Goal: Task Accomplishment & Management: Use online tool/utility

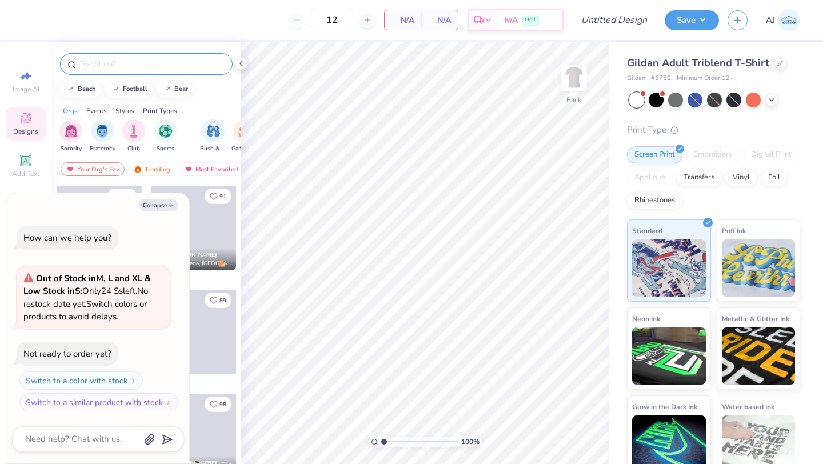
type textarea "x"
click at [122, 68] on input "text" at bounding box center [152, 63] width 146 height 11
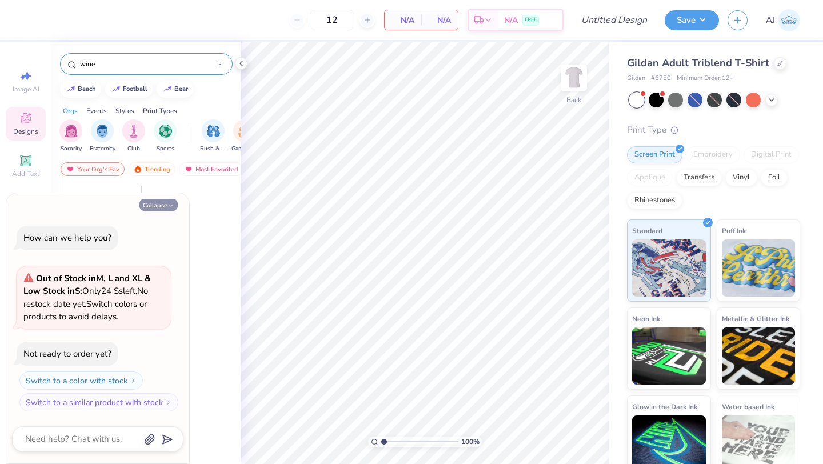
type input "wine"
click at [165, 208] on button "Collapse" at bounding box center [158, 205] width 38 height 12
type textarea "x"
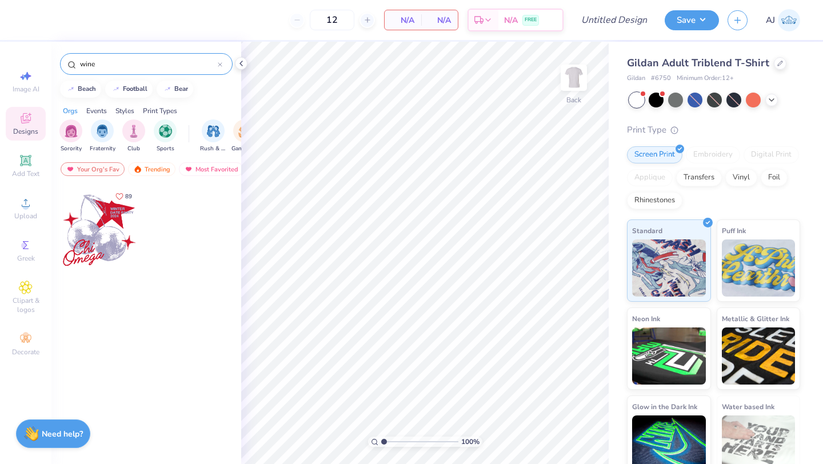
click at [129, 58] on input "wine" at bounding box center [148, 63] width 139 height 11
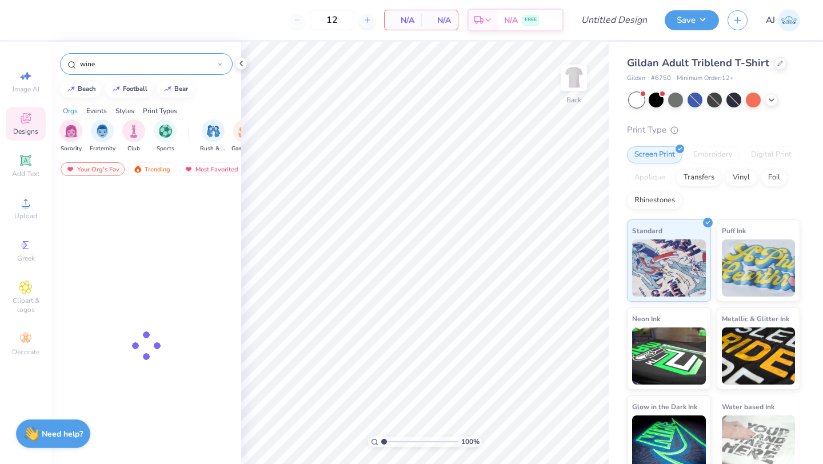
click at [129, 58] on input "wine" at bounding box center [148, 63] width 139 height 11
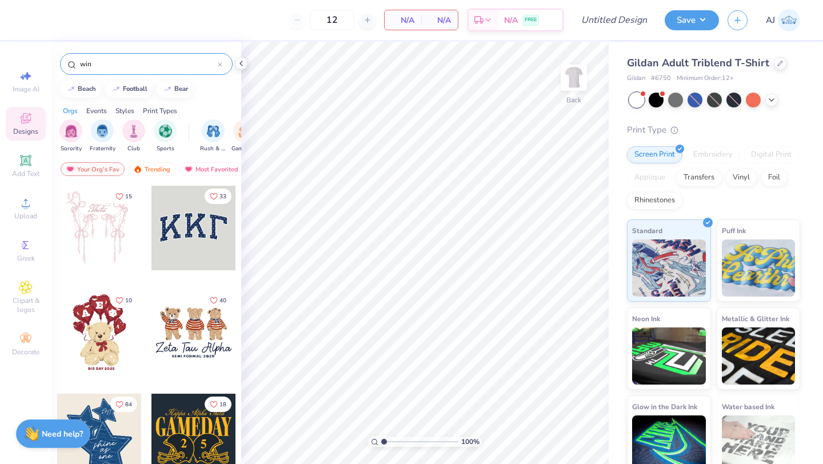
type input "wine"
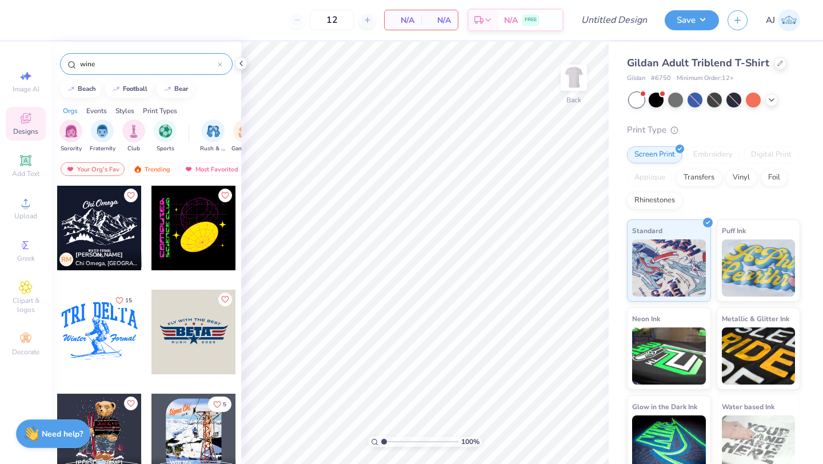
click at [112, 67] on input "wine" at bounding box center [148, 63] width 139 height 11
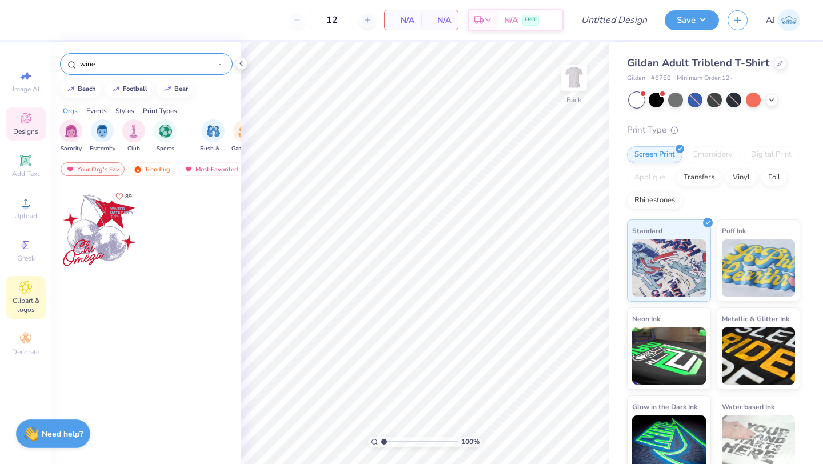
click at [21, 292] on icon at bounding box center [25, 287] width 13 height 14
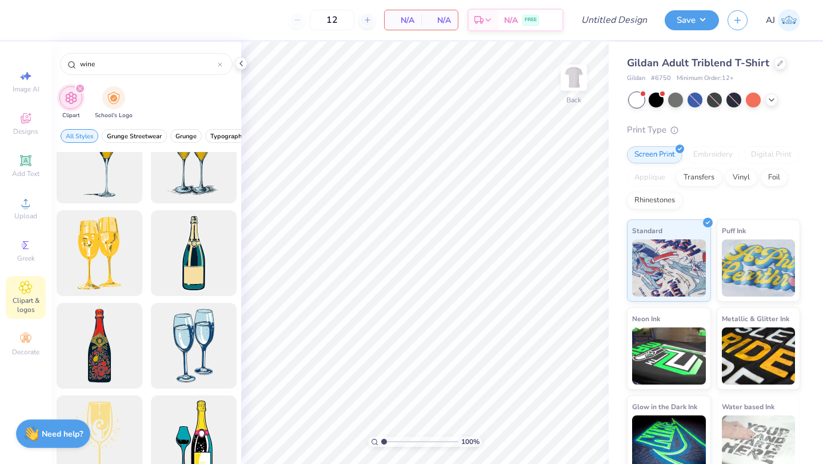
scroll to position [218, 0]
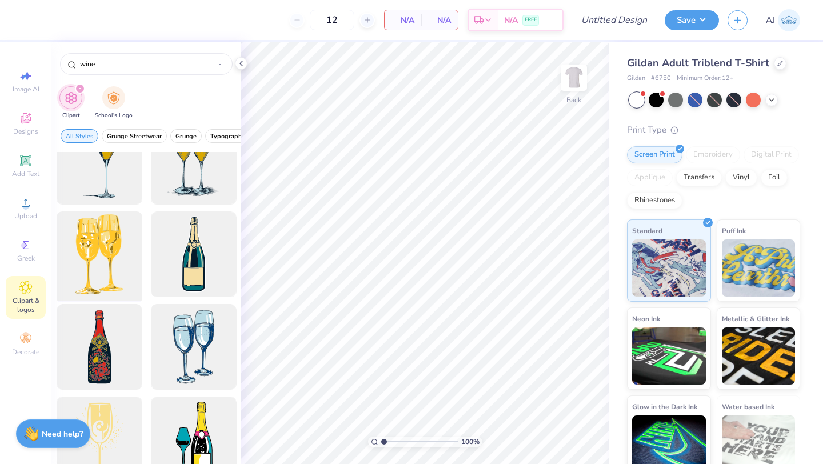
type input "wine"
click at [126, 263] on div at bounding box center [99, 254] width 94 height 94
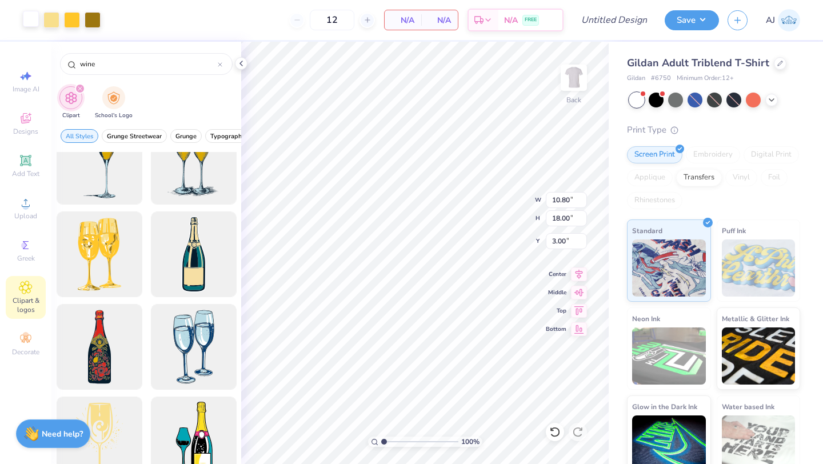
click at [35, 18] on div at bounding box center [31, 19] width 16 height 16
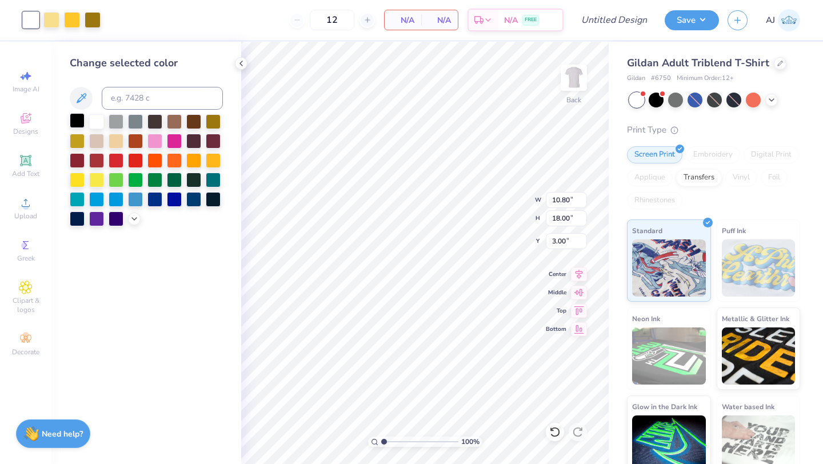
click at [78, 121] on div at bounding box center [77, 120] width 15 height 15
click at [51, 15] on div at bounding box center [51, 19] width 16 height 16
click at [78, 116] on div at bounding box center [77, 120] width 15 height 15
click at [53, 15] on div at bounding box center [51, 19] width 16 height 16
click at [77, 121] on div at bounding box center [77, 120] width 15 height 15
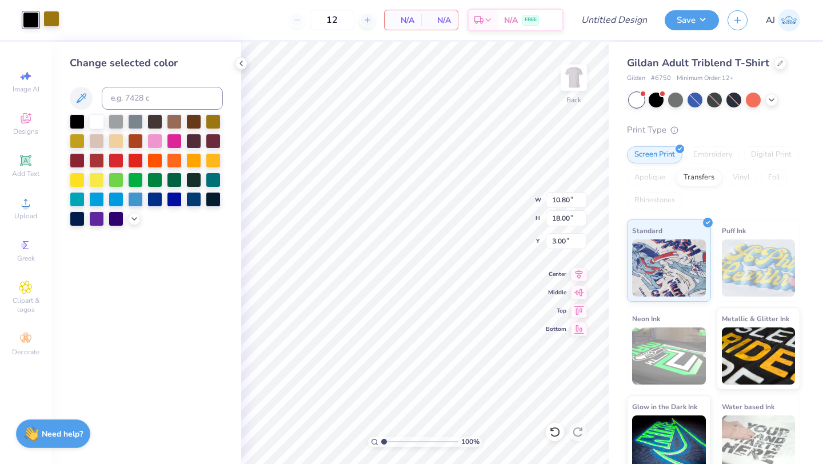
click at [51, 23] on div at bounding box center [51, 19] width 16 height 16
click at [81, 123] on div at bounding box center [77, 120] width 15 height 15
type input "2.50"
type input "4.16"
type input "4.98"
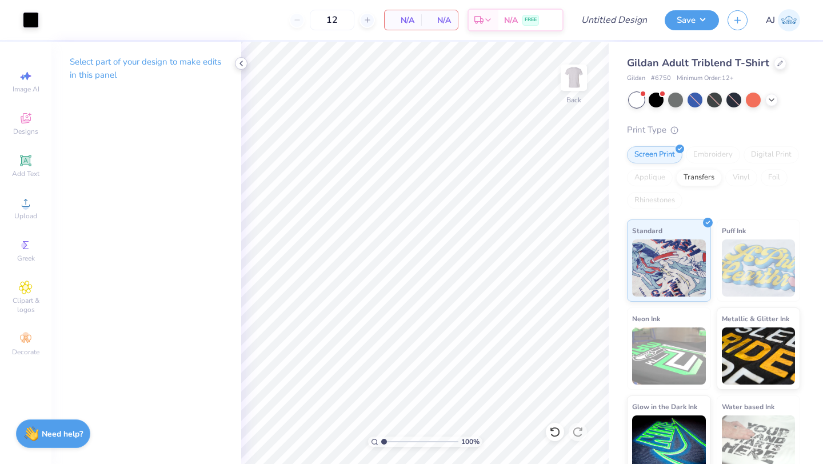
click at [241, 65] on icon at bounding box center [241, 63] width 9 height 9
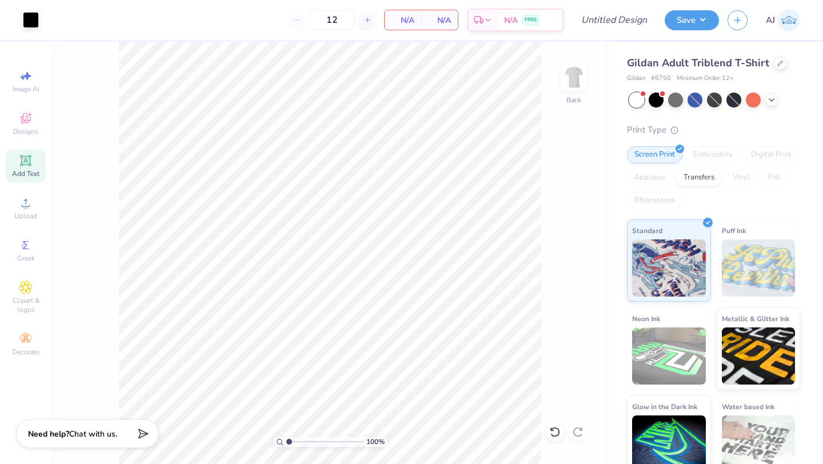
click at [27, 155] on icon at bounding box center [26, 161] width 14 height 14
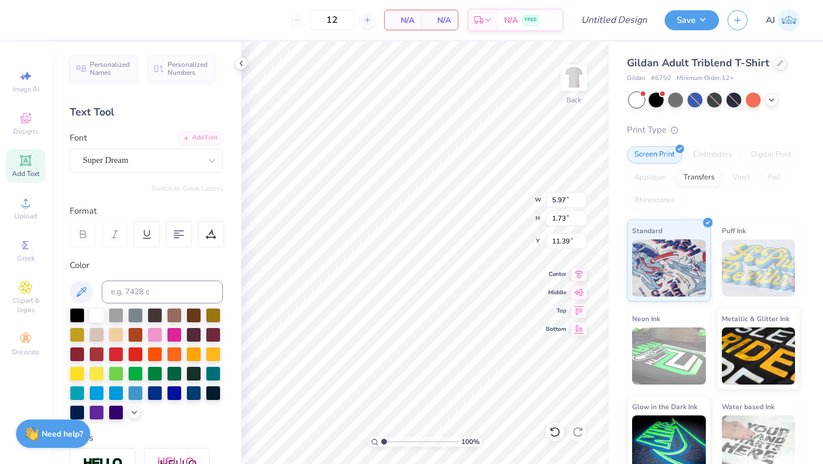
scroll to position [1, 0]
type textarea "WINE [DATE]"
type input "8.30"
type input "2.81"
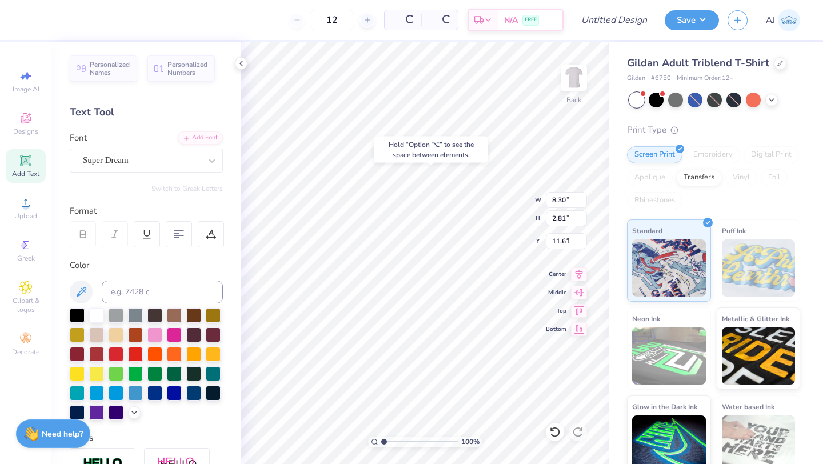
type input "5.65"
click at [180, 153] on div at bounding box center [142, 160] width 118 height 15
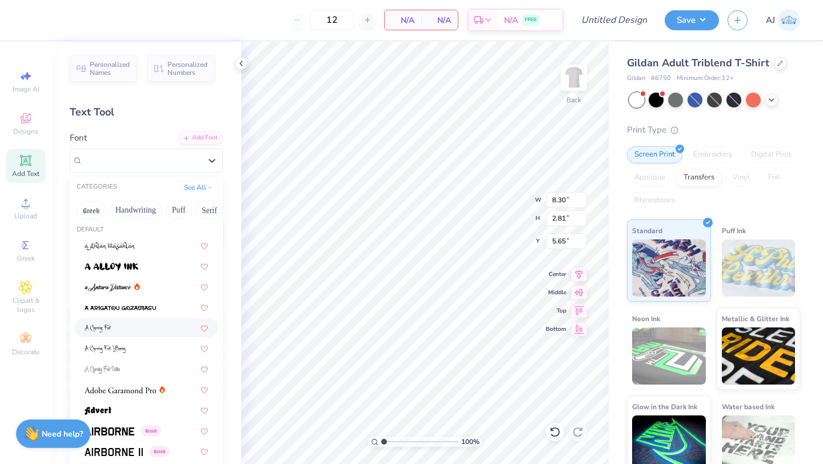
scroll to position [0, 0]
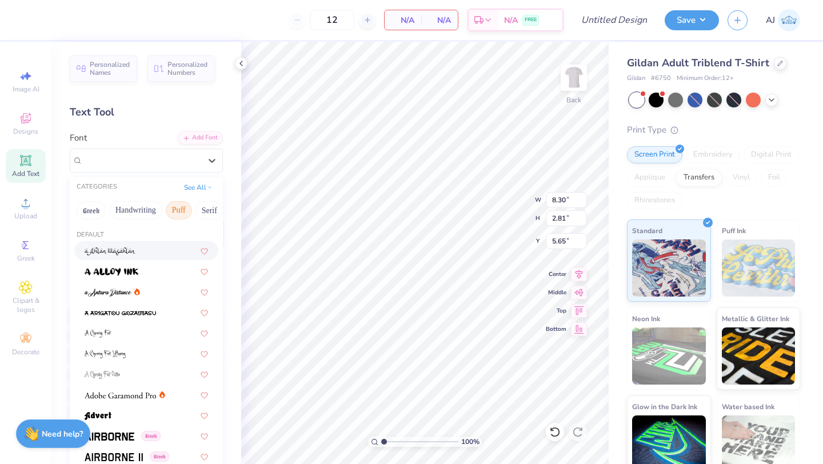
click at [179, 210] on button "Puff" at bounding box center [179, 210] width 26 height 18
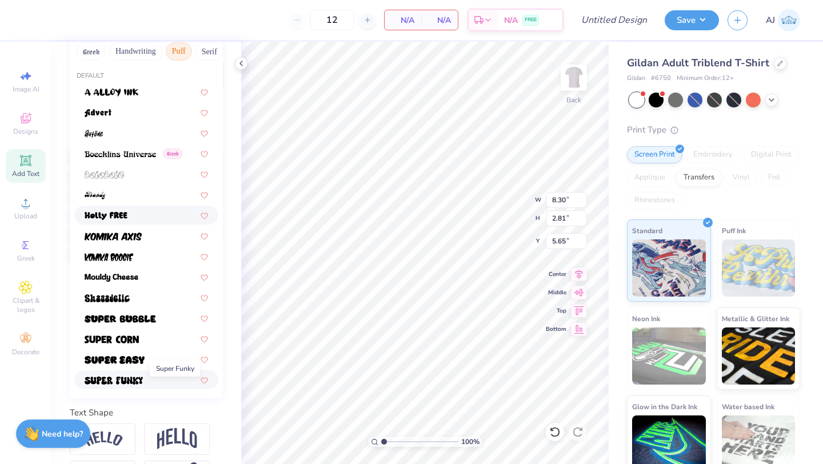
scroll to position [174, 0]
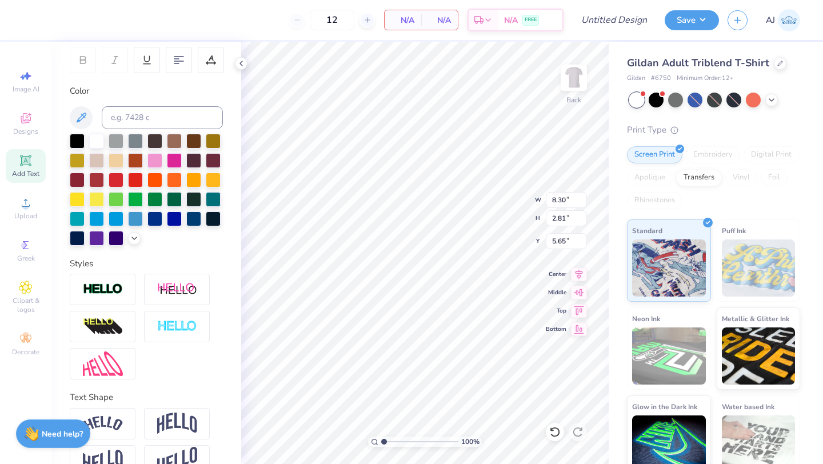
type input "2.50"
type input "4.16"
type input "4.98"
type input "3.60"
type input "4.56"
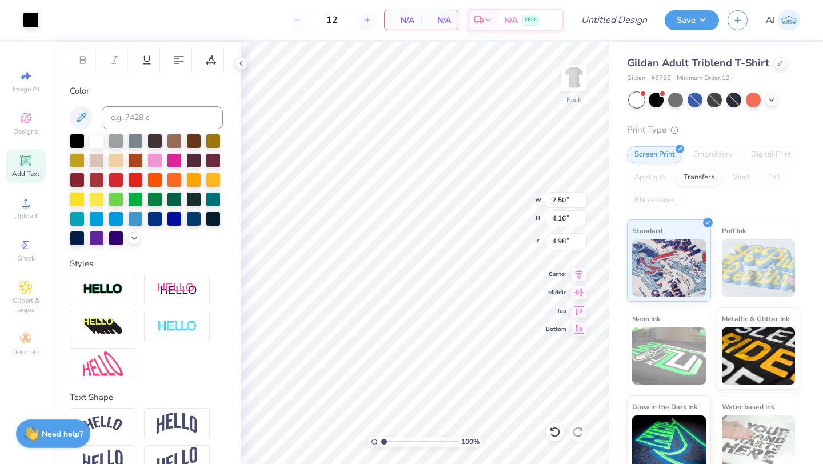
type input "4.84"
type input "6.60"
type textarea "[DATE]"
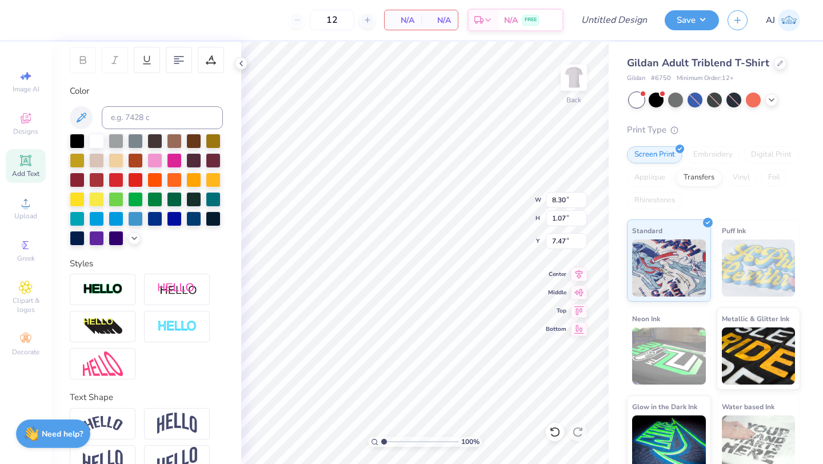
type input "6.40"
type textarea "[DATE]"
type textarea "WINR"
type textarea "WINE"
type input "4.91"
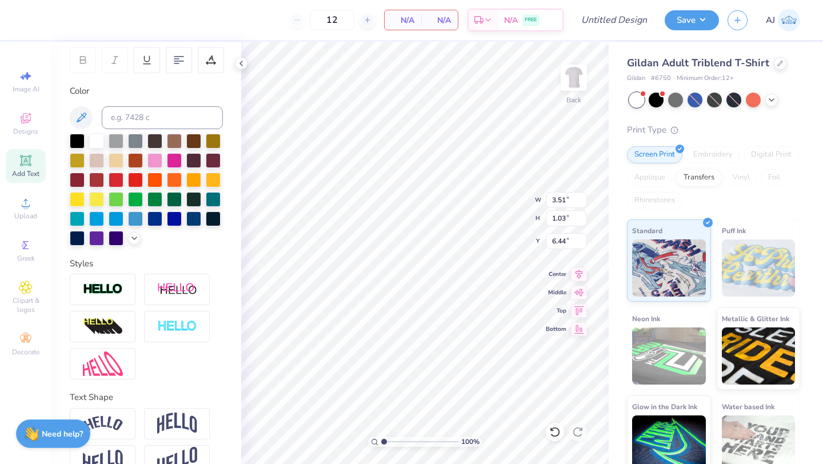
type input "1.44"
type input "6.03"
type input "7.73"
click at [139, 181] on div at bounding box center [135, 178] width 15 height 15
click at [139, 179] on div at bounding box center [135, 178] width 15 height 15
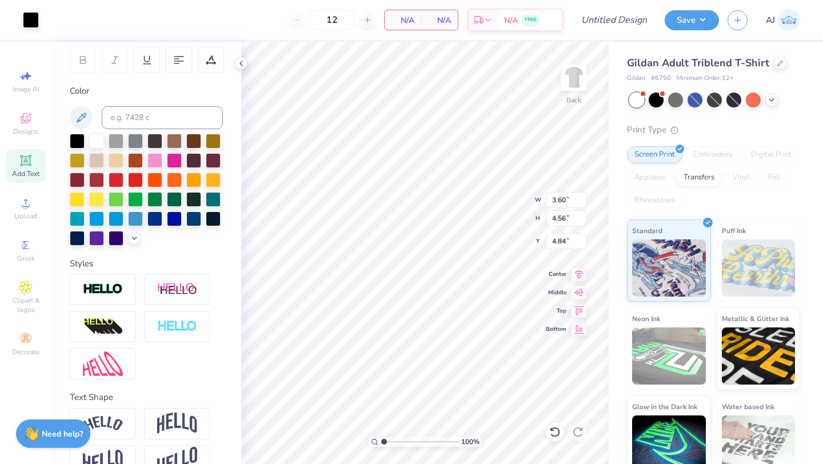
type input "2.55"
type input "4.10"
type input "5.01"
type input "2.51"
type input "4.11"
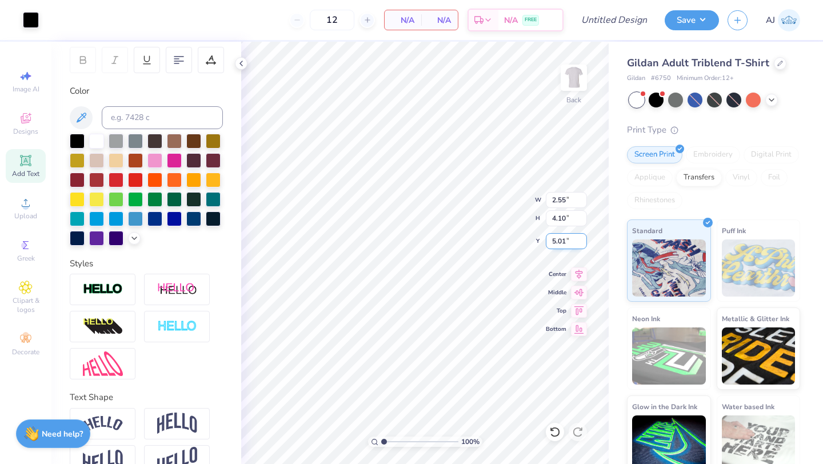
type input "5.00"
type input "5.62"
type input "5.42"
type input "1.59"
type input "7.69"
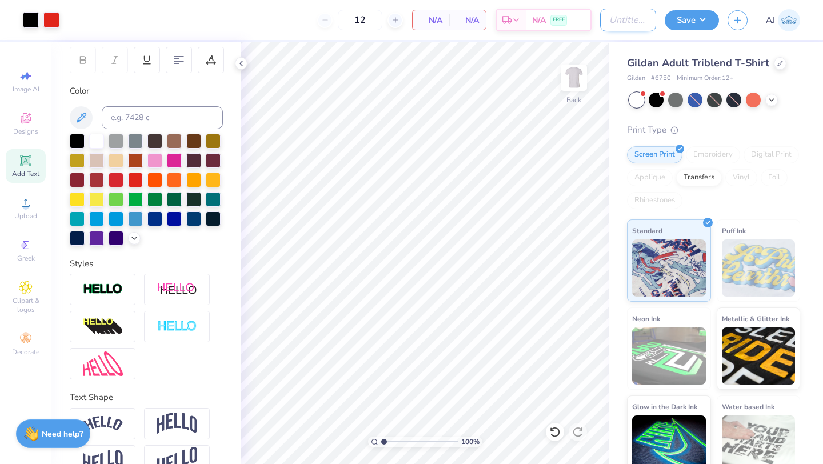
click at [618, 28] on input "Design Title" at bounding box center [628, 20] width 56 height 23
click at [702, 22] on button "Save" at bounding box center [691, 19] width 54 height 20
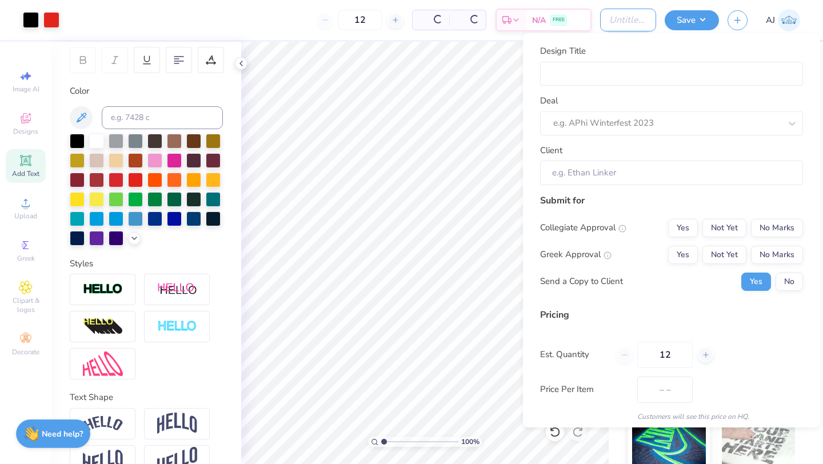
click at [620, 9] on input "Design Title" at bounding box center [628, 20] width 56 height 23
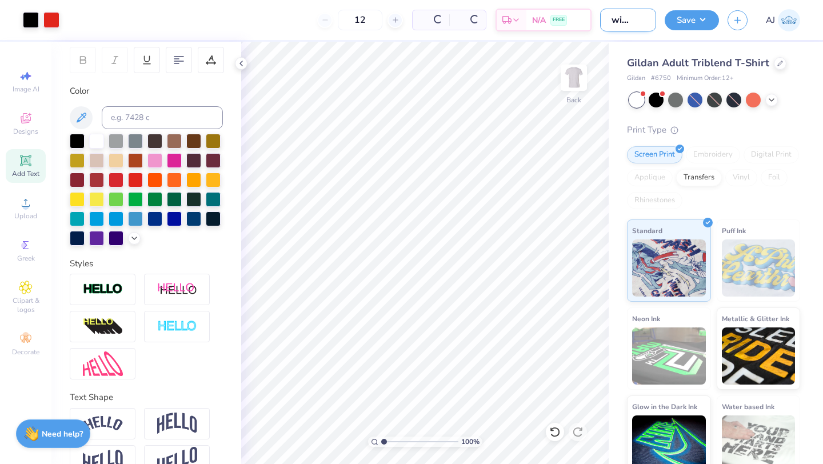
scroll to position [0, 23]
type input "dchi wine wed"
click at [694, 25] on button "Save" at bounding box center [691, 19] width 54 height 20
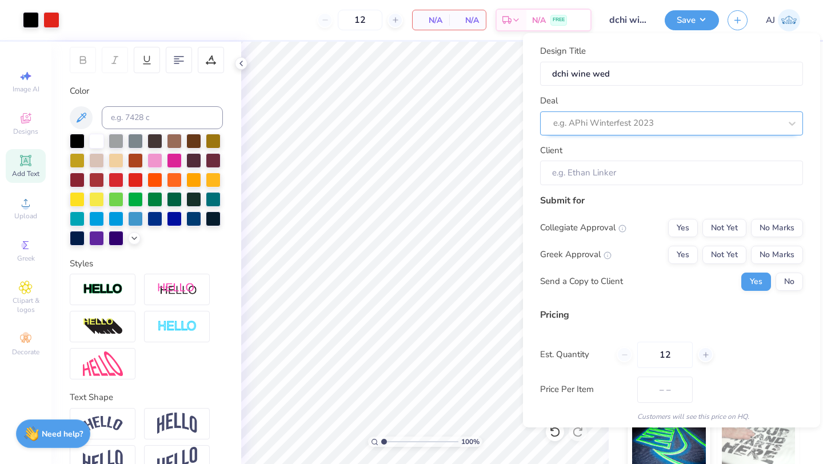
click at [594, 116] on div at bounding box center [666, 122] width 227 height 15
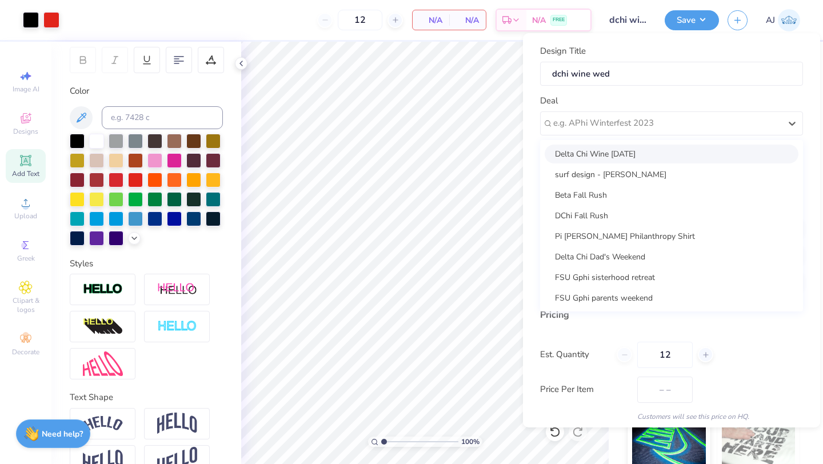
click at [596, 158] on div "Delta Chi Wine [DATE]" at bounding box center [671, 154] width 254 height 19
type input "[PERSON_NAME]"
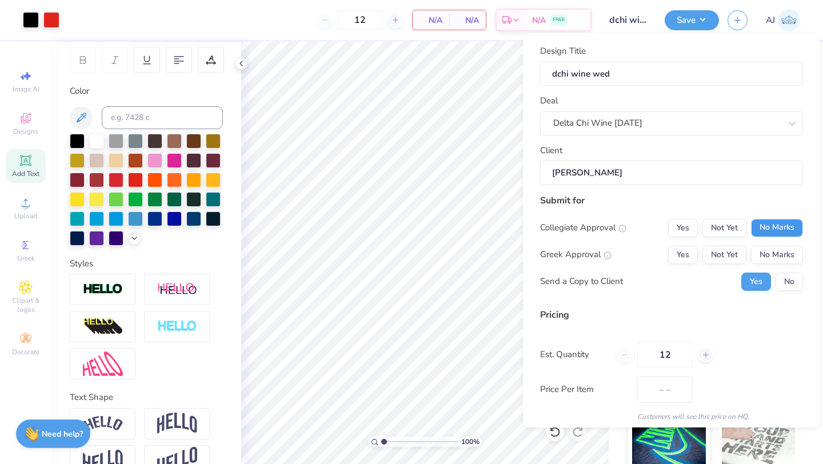
click at [774, 234] on button "No Marks" at bounding box center [777, 228] width 52 height 18
click at [771, 253] on button "No Marks" at bounding box center [777, 255] width 52 height 18
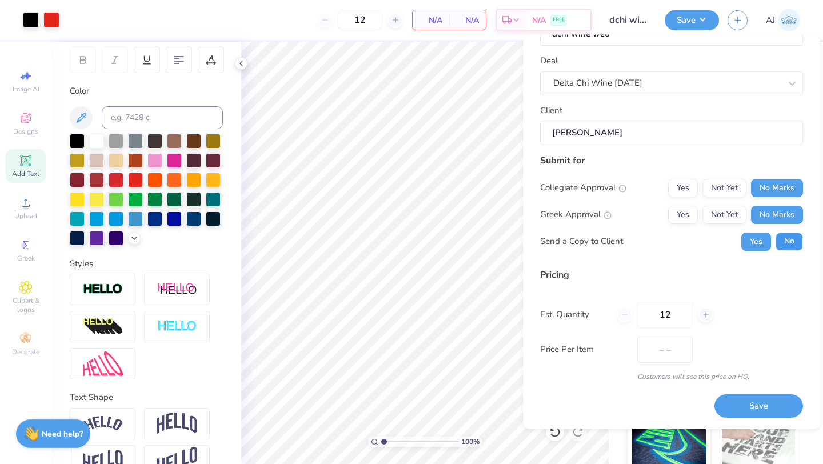
click at [785, 240] on button "No" at bounding box center [788, 242] width 27 height 18
click at [676, 319] on input "12" at bounding box center [664, 315] width 55 height 26
type input "1"
type input "0"
type input "070"
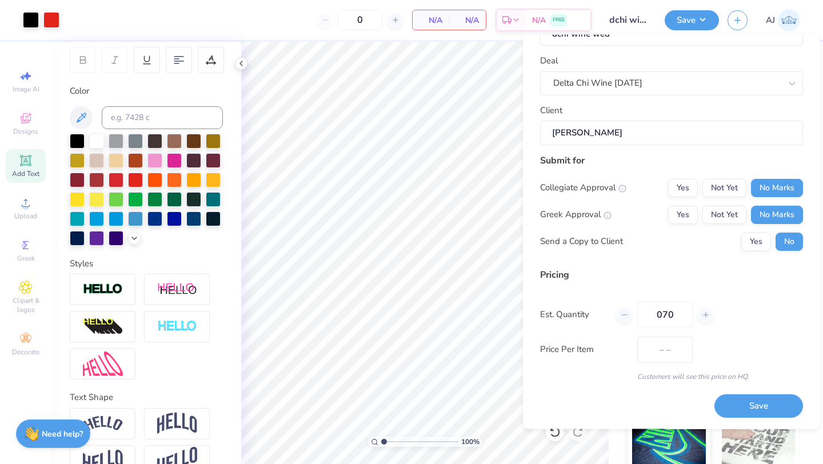
type input "70"
click at [662, 316] on input "070" at bounding box center [664, 315] width 55 height 26
click at [724, 358] on div "Price Per Item – –" at bounding box center [671, 349] width 263 height 26
click at [664, 305] on input "70" at bounding box center [664, 315] width 55 height 26
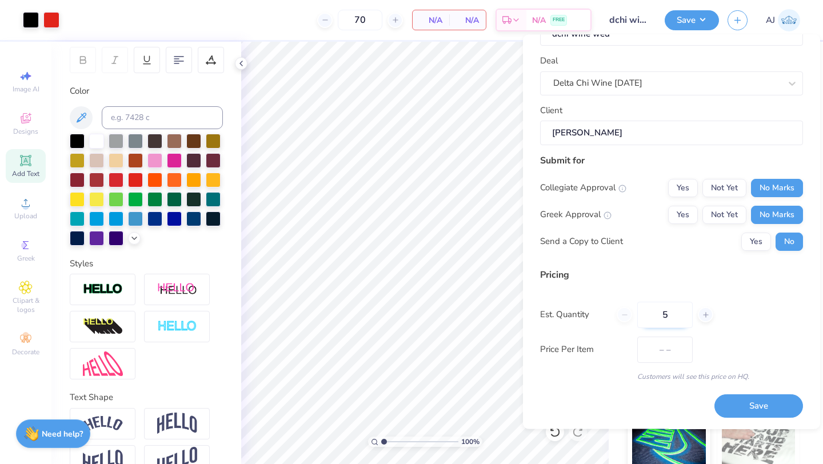
type input "50"
click at [749, 405] on button "Save" at bounding box center [758, 406] width 89 height 23
